Goal: Find specific page/section: Find specific page/section

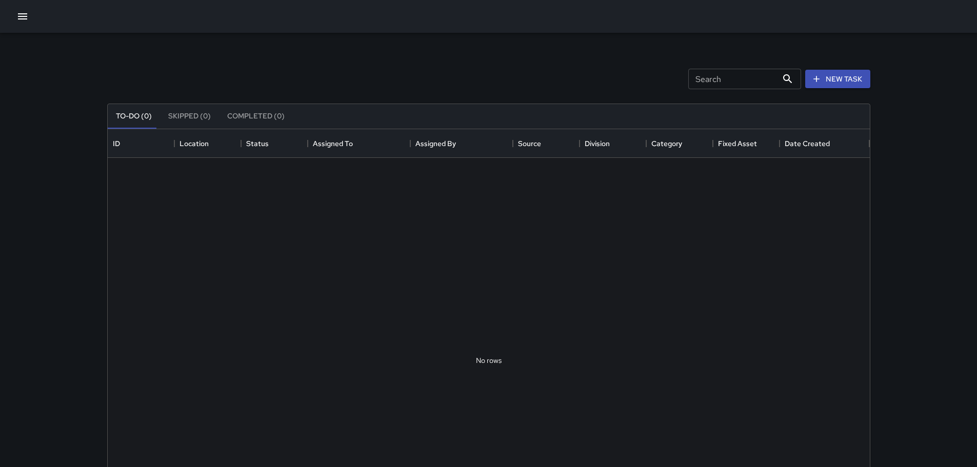
scroll to position [427, 754]
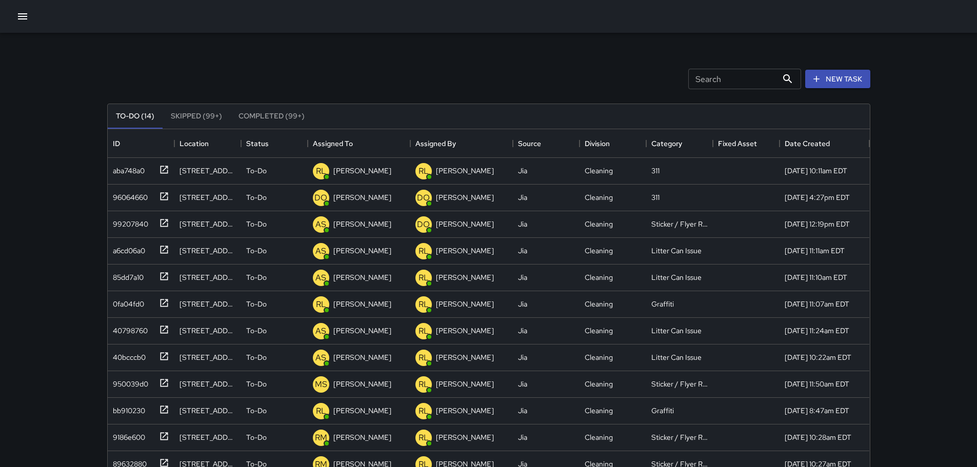
click at [15, 12] on button "button" at bounding box center [22, 16] width 21 height 21
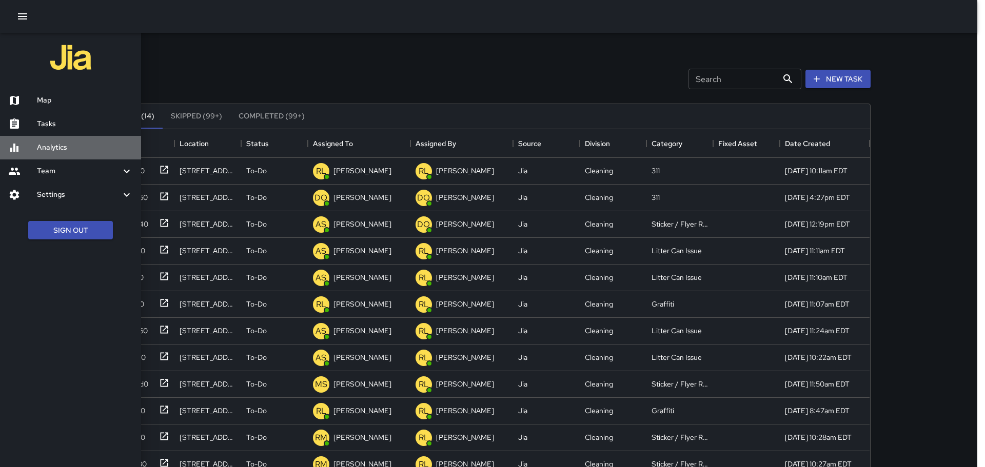
click at [66, 142] on h6 "Analytics" at bounding box center [85, 147] width 96 height 11
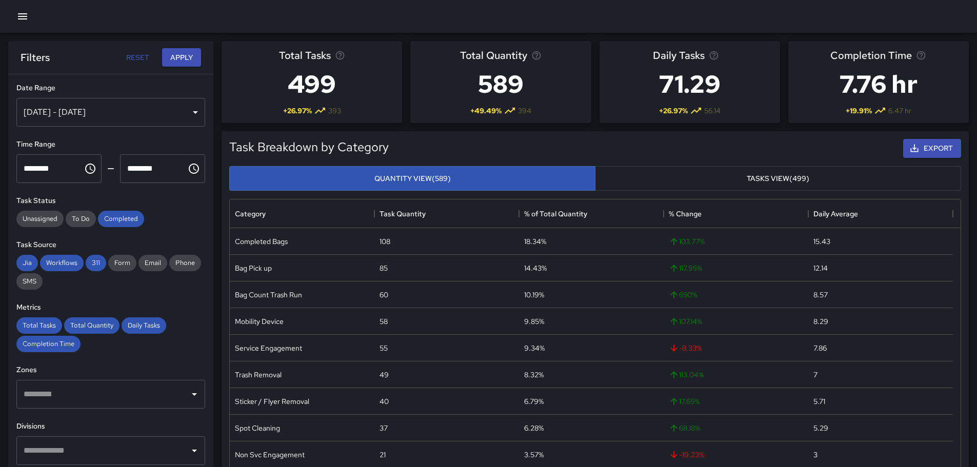
scroll to position [191, 0]
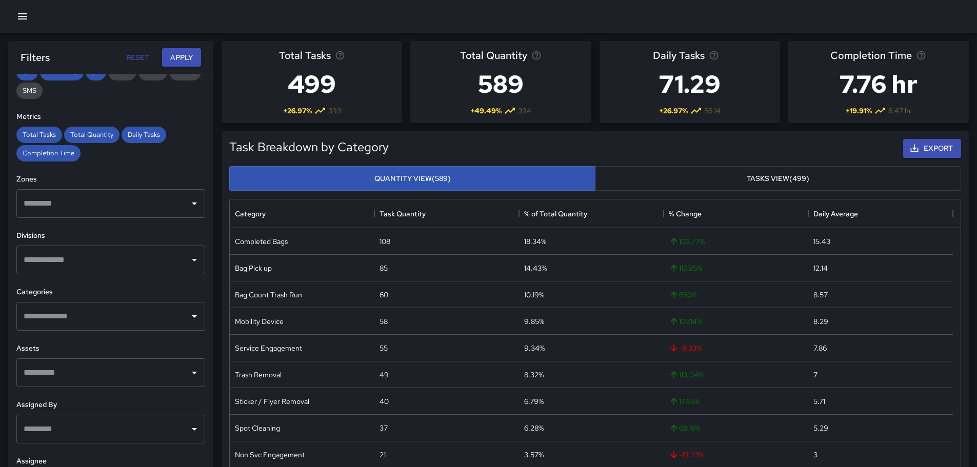
click at [64, 319] on input "text" at bounding box center [103, 316] width 164 height 19
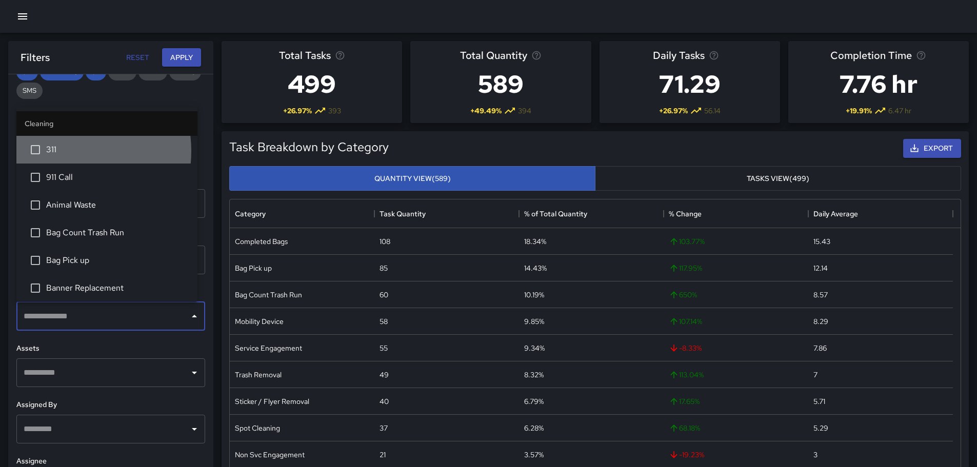
click at [58, 151] on span "311" at bounding box center [117, 150] width 143 height 12
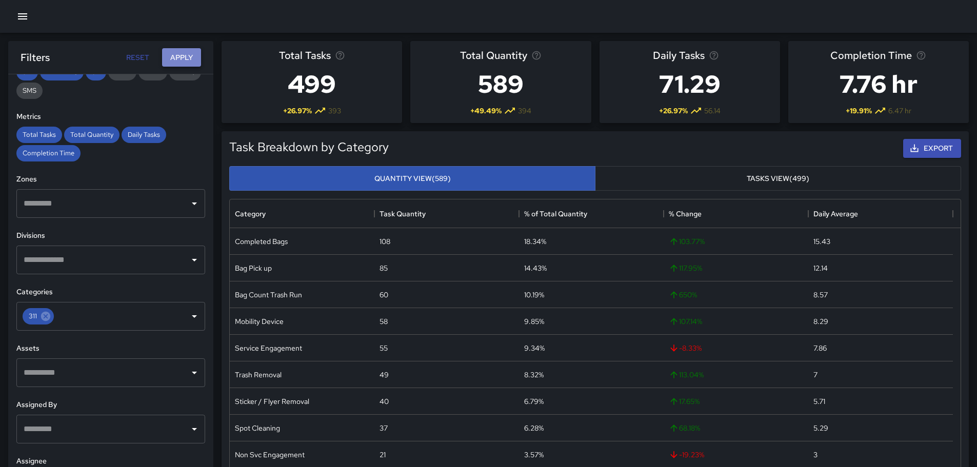
click at [188, 57] on button "Apply" at bounding box center [181, 57] width 39 height 19
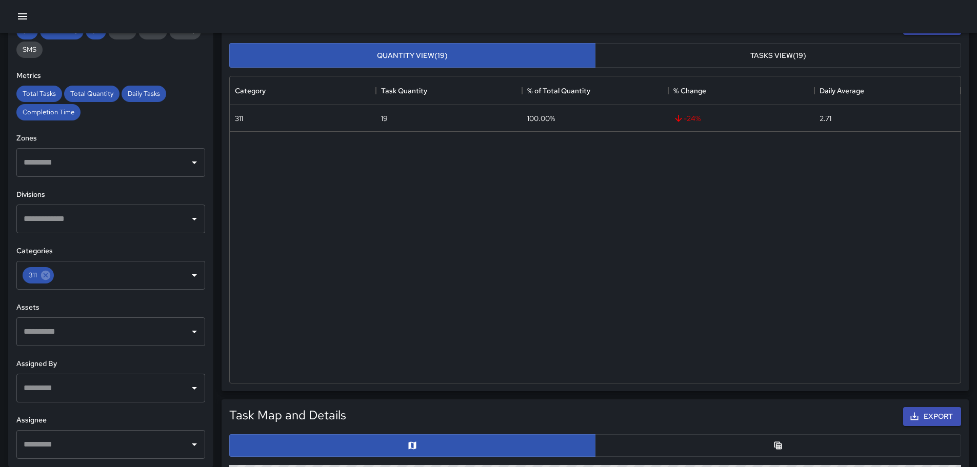
scroll to position [308, 0]
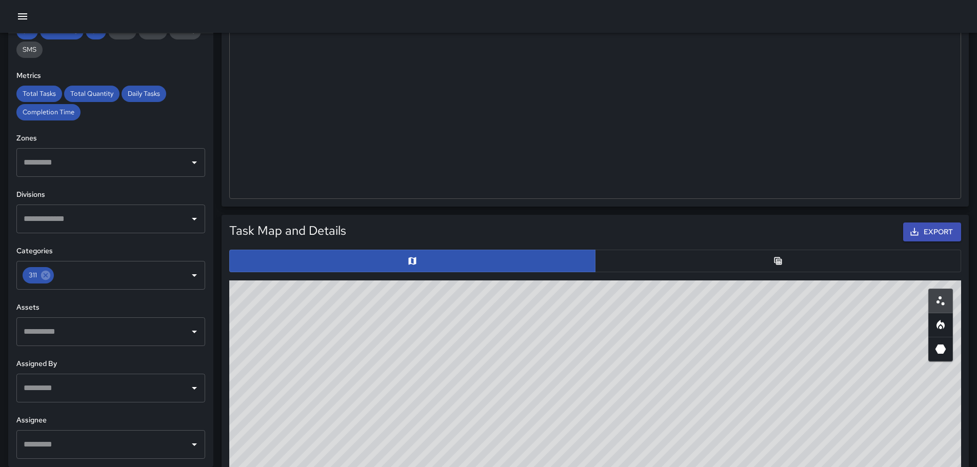
click at [636, 252] on button "button" at bounding box center [778, 261] width 366 height 23
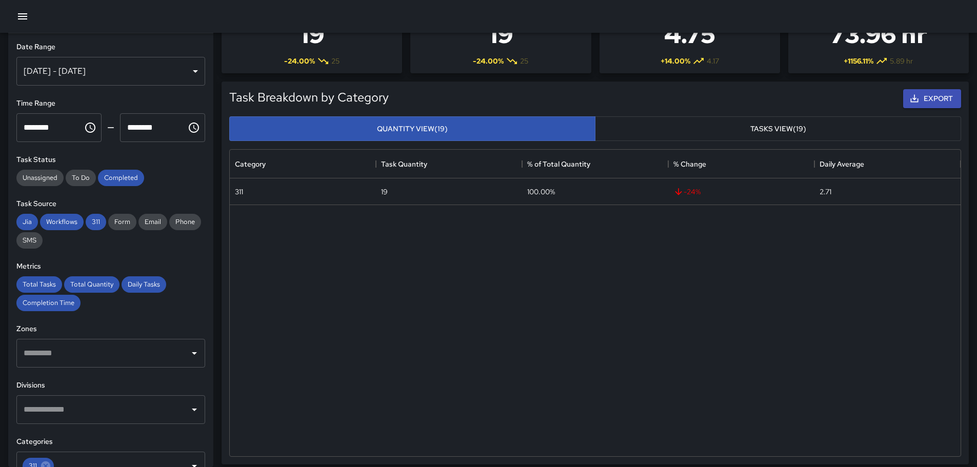
scroll to position [0, 0]
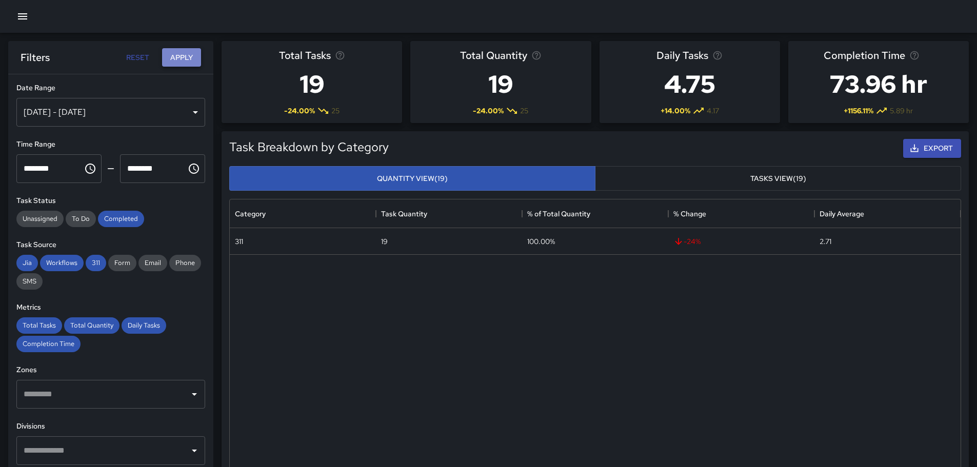
click at [178, 57] on button "Apply" at bounding box center [181, 57] width 39 height 19
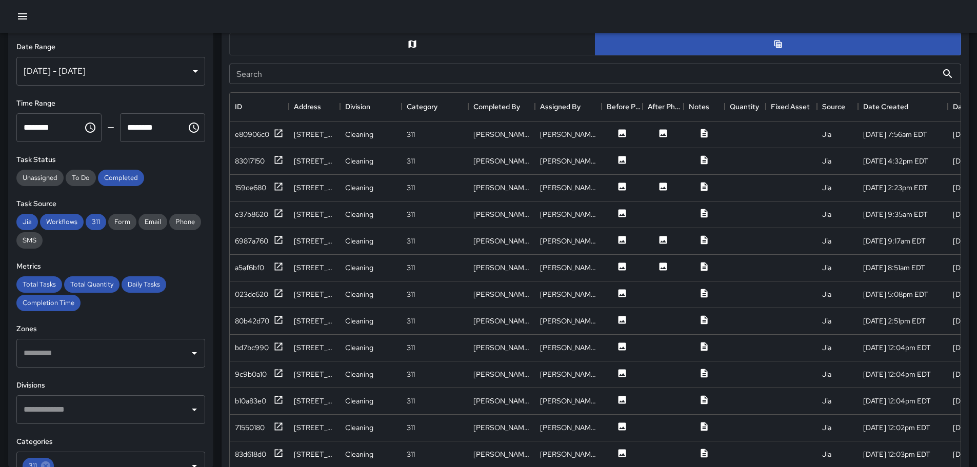
scroll to position [564, 0]
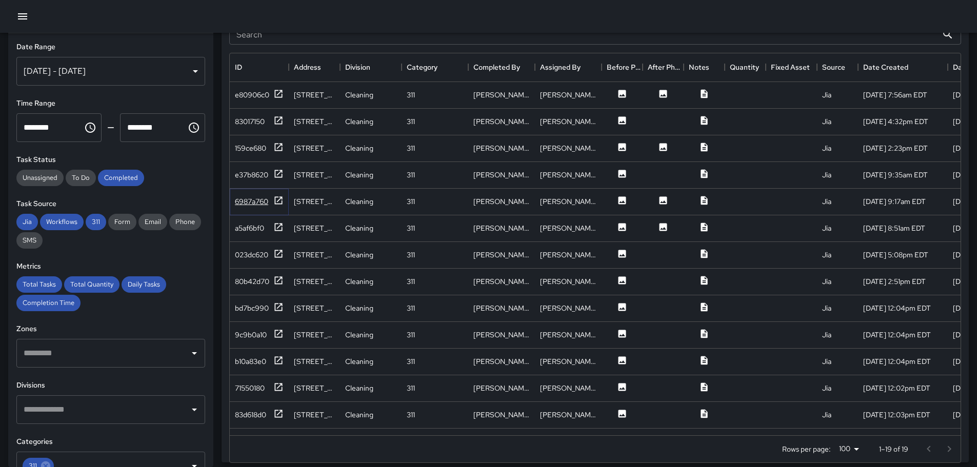
click at [254, 200] on div "6987a760" at bounding box center [251, 201] width 33 height 10
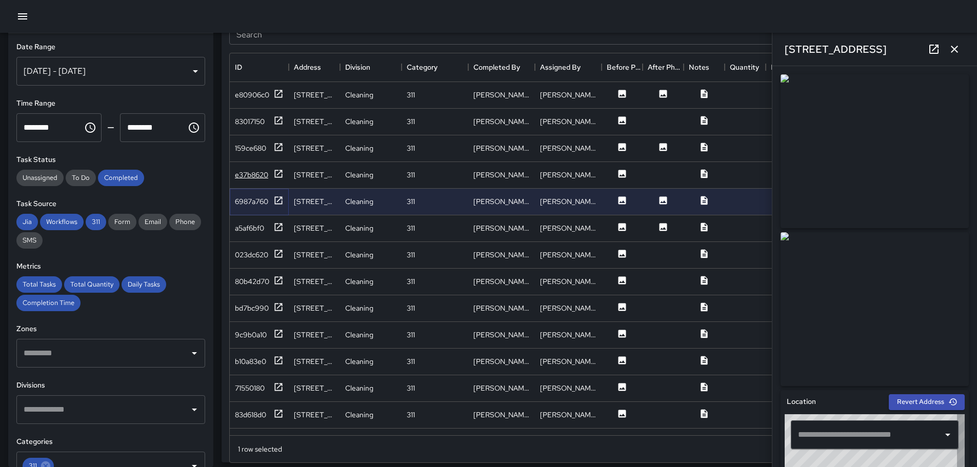
type input "**********"
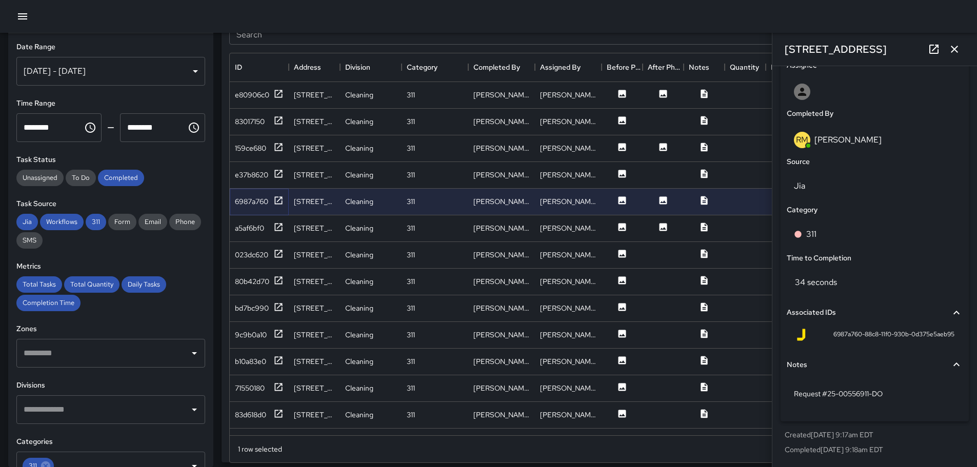
scroll to position [513, 0]
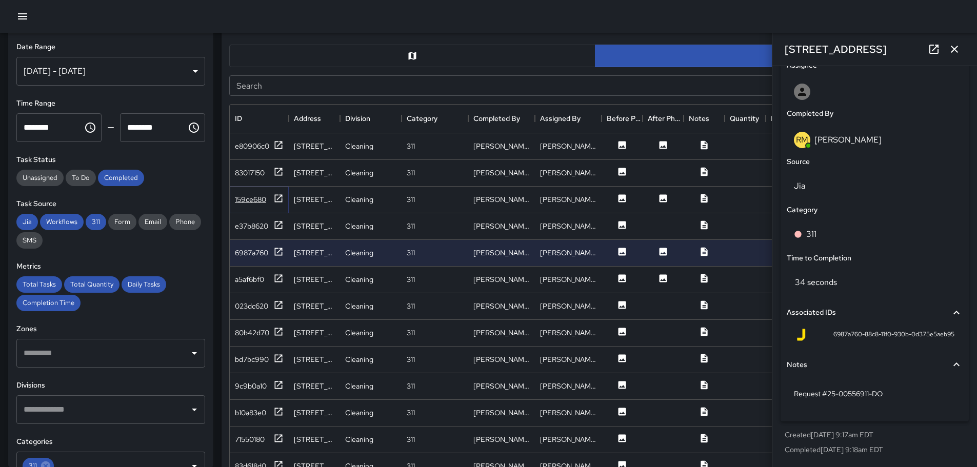
click at [236, 194] on div "159ce680" at bounding box center [250, 199] width 31 height 10
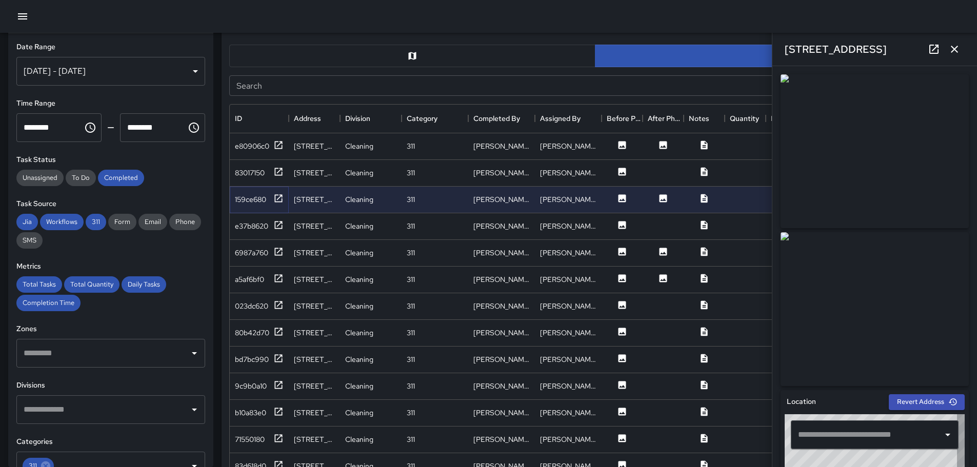
type input "**********"
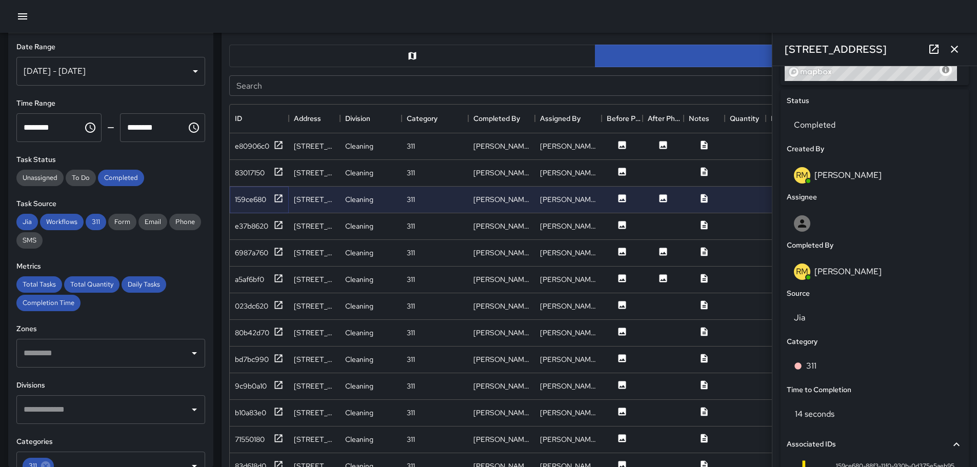
scroll to position [593, 0]
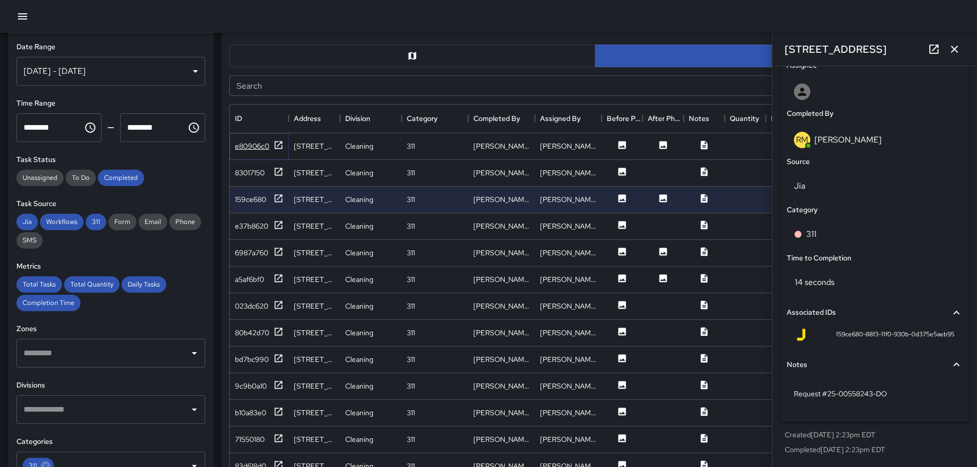
click at [261, 146] on div "e80906c0" at bounding box center [252, 146] width 34 height 10
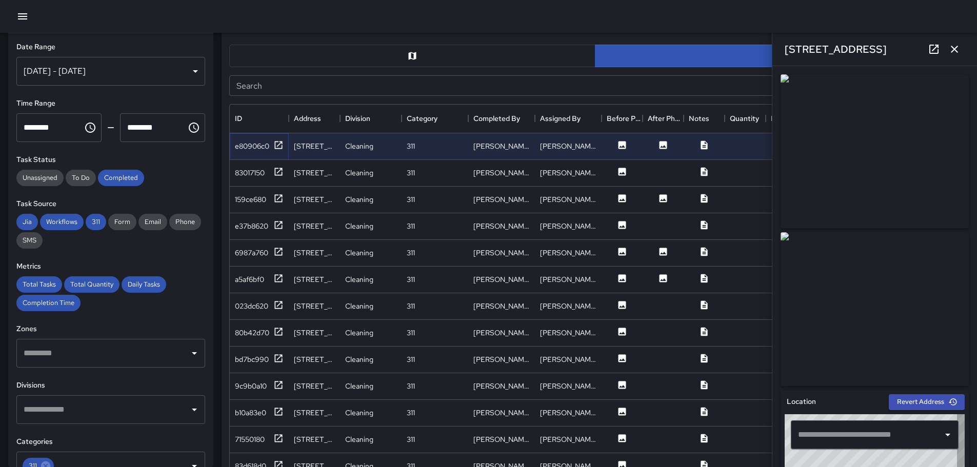
type input "**********"
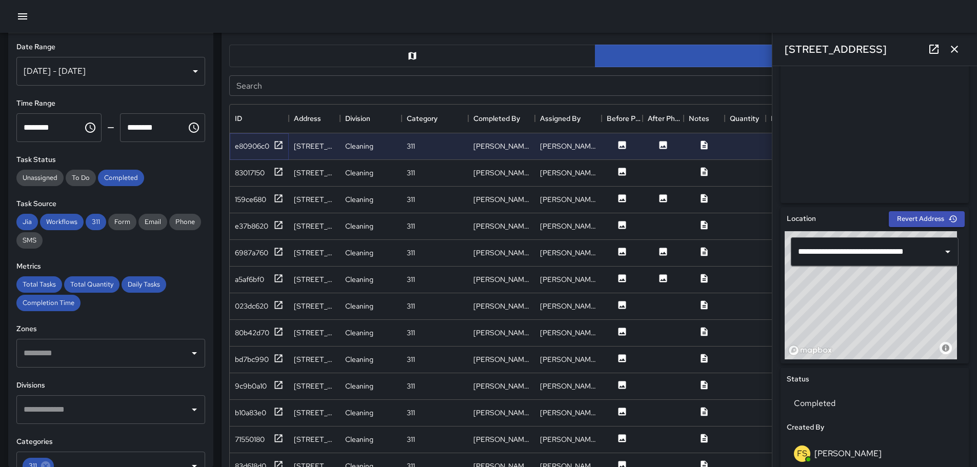
scroll to position [0, 0]
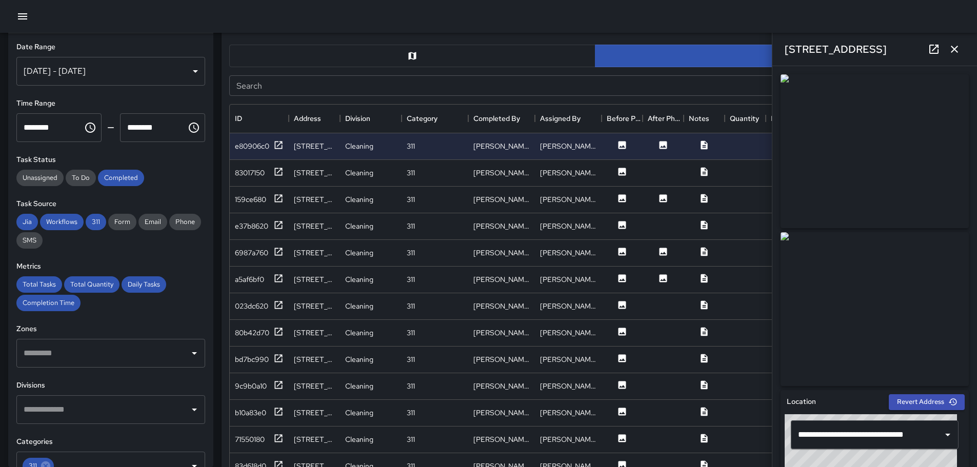
click at [958, 51] on icon "button" at bounding box center [954, 49] width 12 height 12
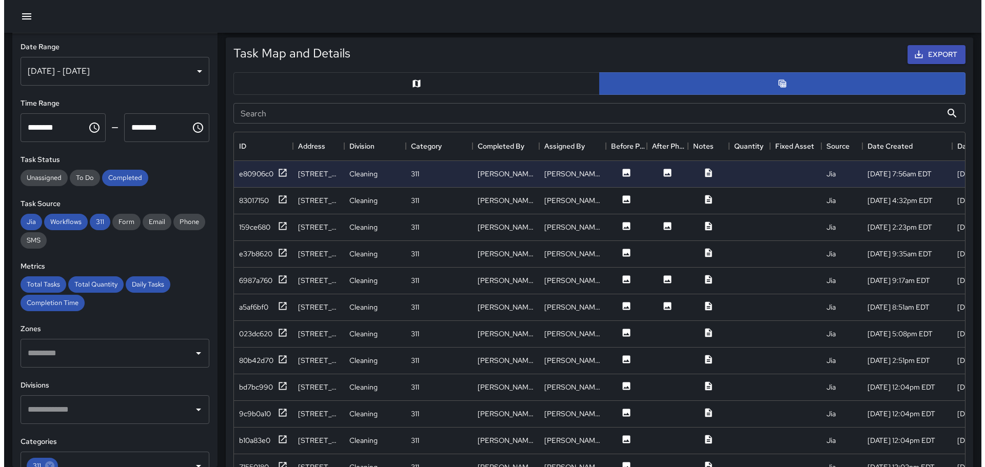
scroll to position [462, 0]
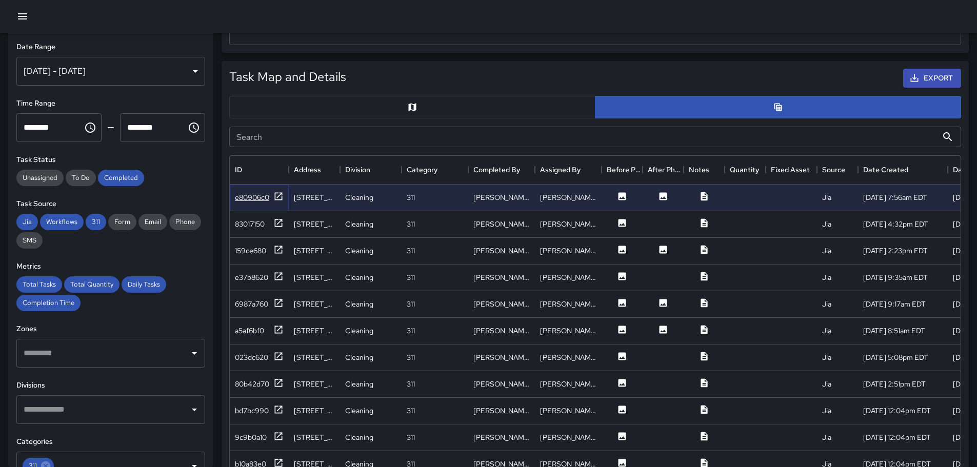
click at [246, 192] on div "e80906c0" at bounding box center [259, 197] width 49 height 13
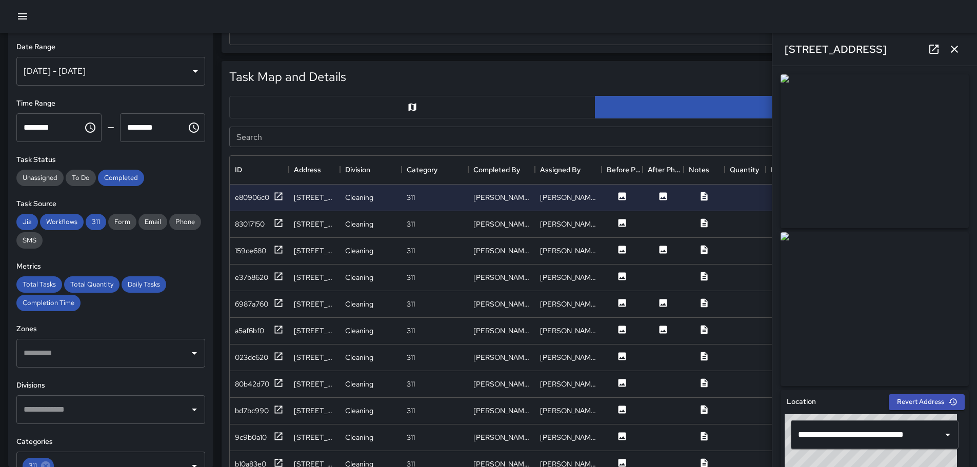
click at [15, 22] on button "button" at bounding box center [22, 16] width 21 height 21
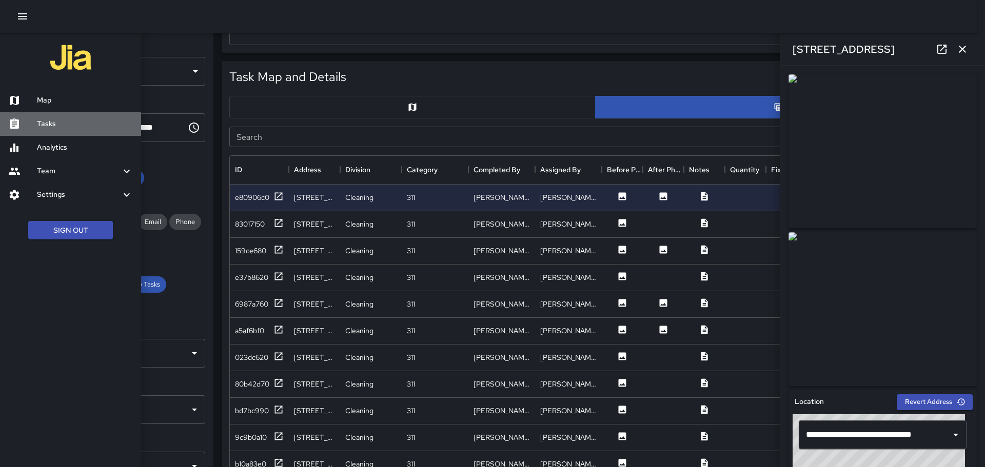
click at [63, 127] on h6 "Tasks" at bounding box center [85, 123] width 96 height 11
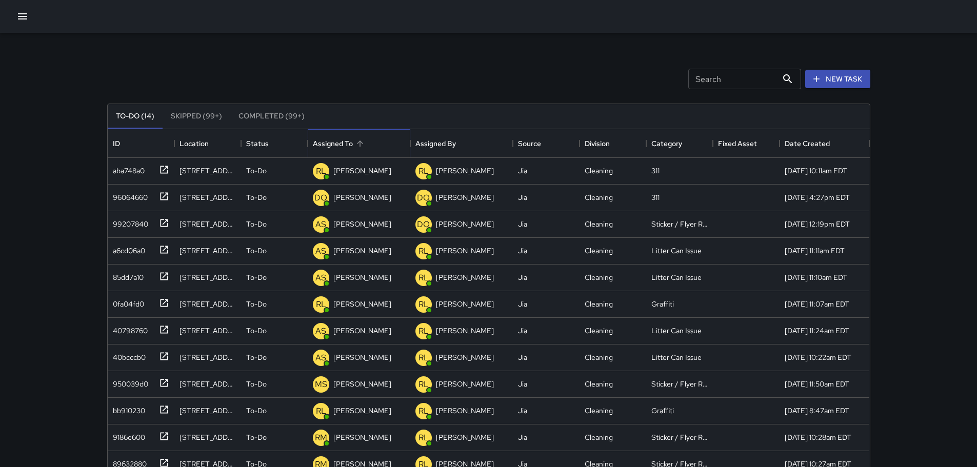
click at [329, 141] on div "Assigned To" at bounding box center [333, 143] width 40 height 29
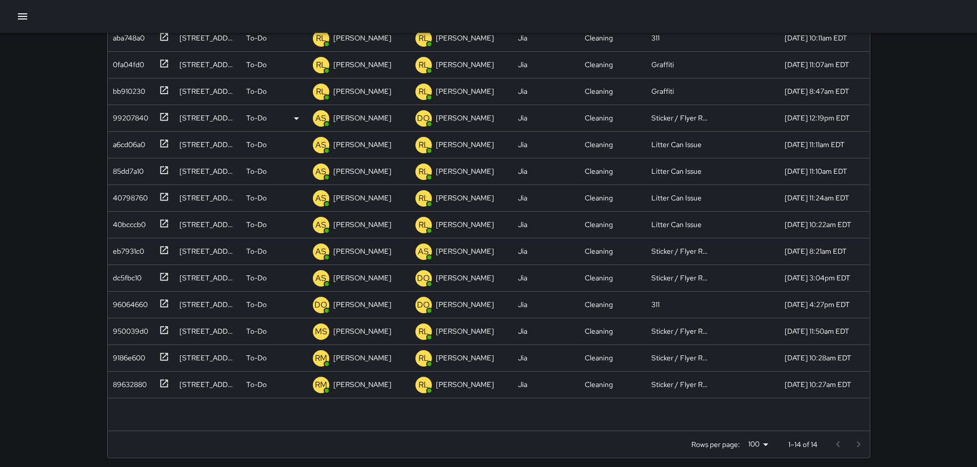
scroll to position [138, 0]
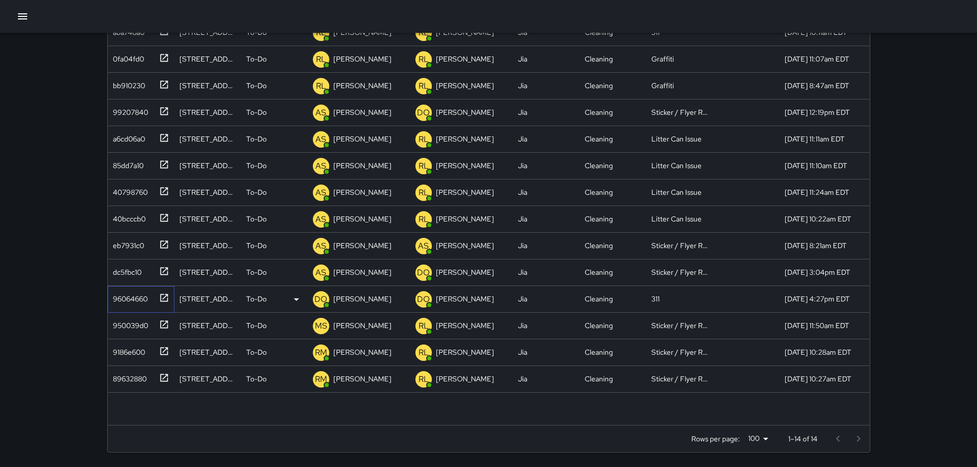
click at [138, 296] on div "96064660" at bounding box center [128, 297] width 39 height 14
